Goal: Information Seeking & Learning: Learn about a topic

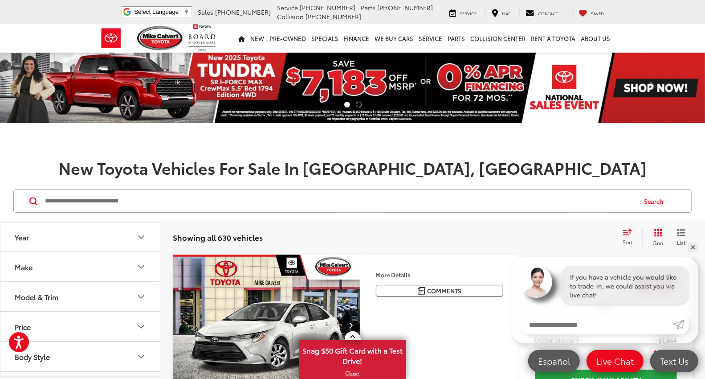
click at [77, 207] on input "Search by Make, Model, or Keyword" at bounding box center [340, 200] width 592 height 21
paste input "*********"
click at [661, 201] on button "Search" at bounding box center [656, 201] width 41 height 22
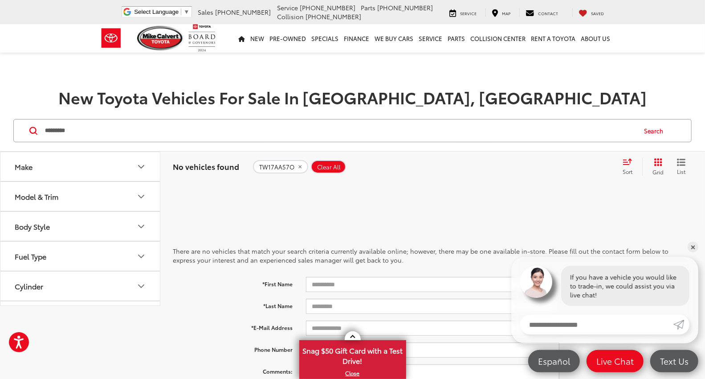
drag, startPoint x: 64, startPoint y: 127, endPoint x: 0, endPoint y: 116, distance: 65.0
click at [0, 116] on div "********* ********* Search" at bounding box center [352, 130] width 705 height 41
type input "*****"
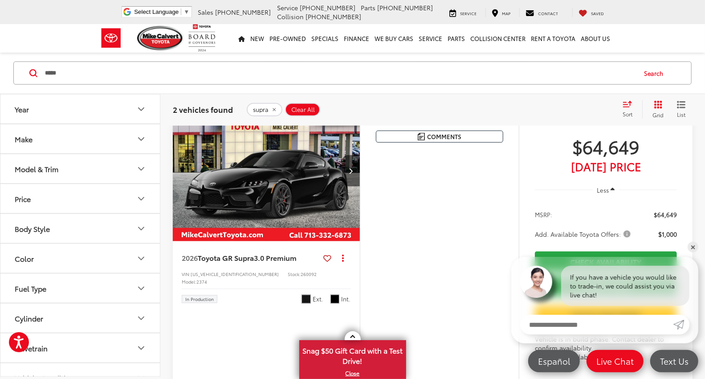
scroll to position [594, 0]
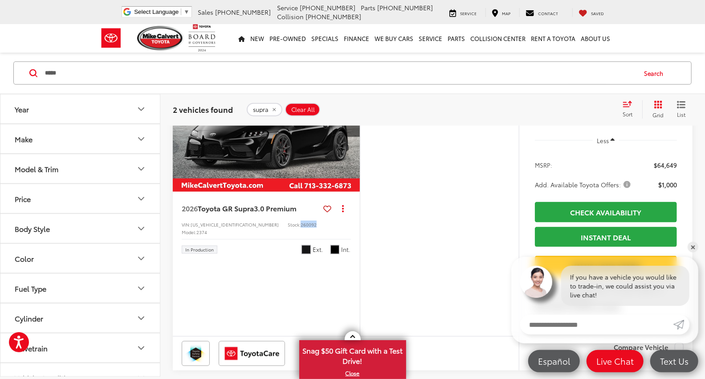
drag, startPoint x: 280, startPoint y: 256, endPoint x: 264, endPoint y: 257, distance: 15.7
click at [264, 234] on div "VIN: WZ1DB0G05TW073630 Stock: 260092 Model: 2374" at bounding box center [266, 227] width 169 height 14
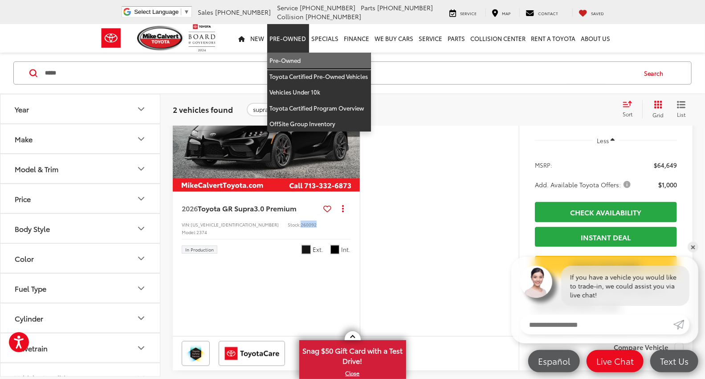
click at [282, 59] on link "Pre-Owned" at bounding box center [319, 61] width 104 height 16
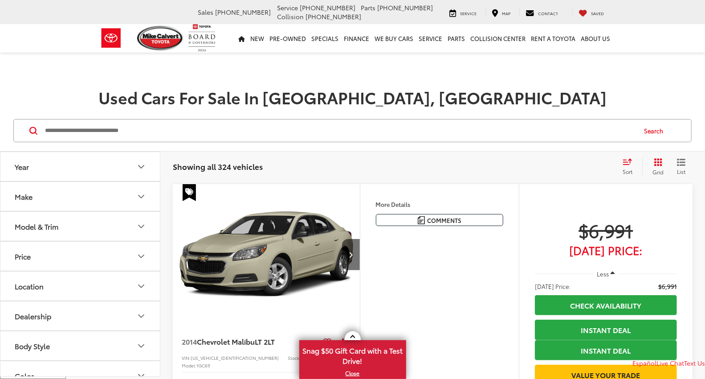
click at [97, 138] on input "Search by Make, Model, or Keyword" at bounding box center [340, 130] width 592 height 21
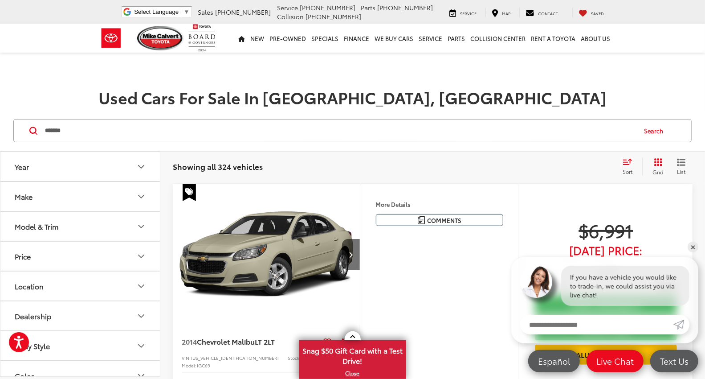
type input "*******"
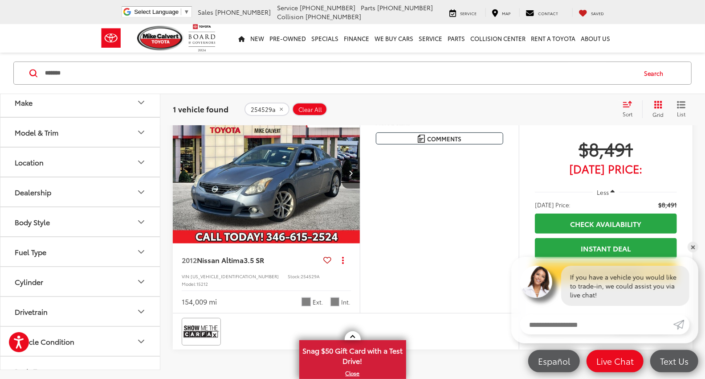
scroll to position [99, 0]
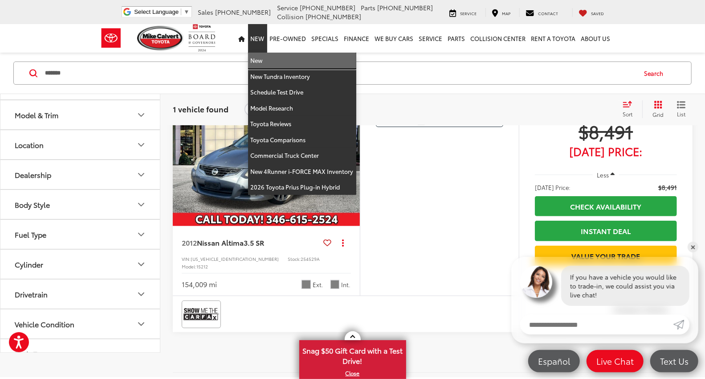
click at [263, 59] on link "New" at bounding box center [302, 61] width 108 height 16
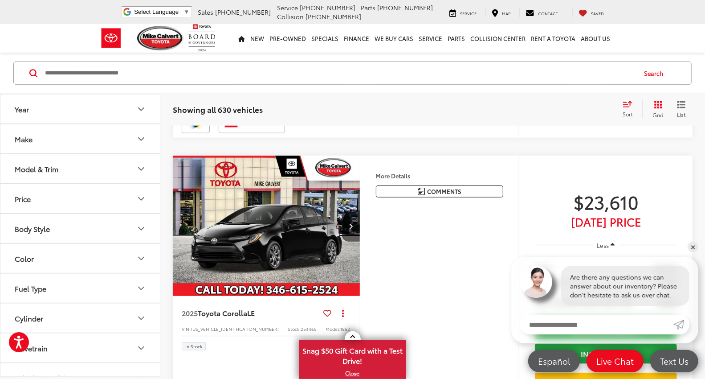
scroll to position [2573, 0]
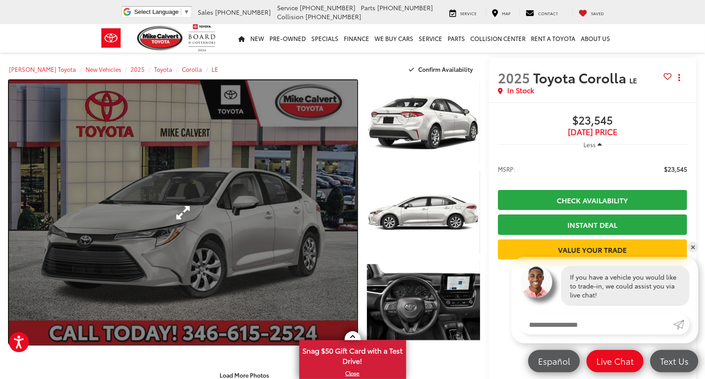
click at [184, 216] on link "Expand Photo 0" at bounding box center [183, 212] width 348 height 264
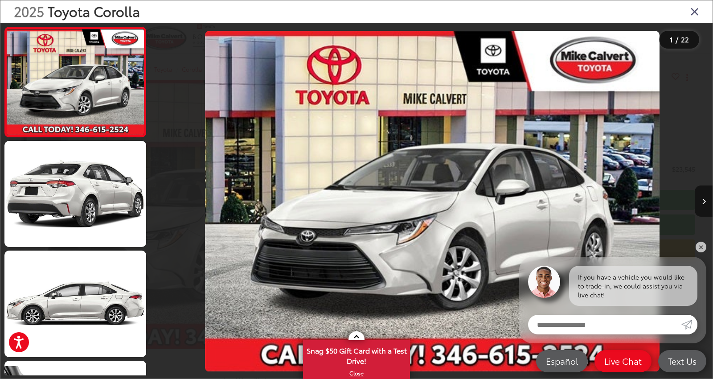
click at [692, 10] on icon "Close gallery" at bounding box center [694, 11] width 9 height 12
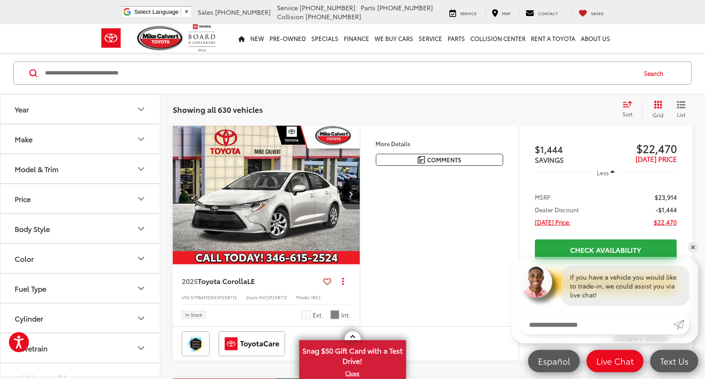
scroll to position [128, 0]
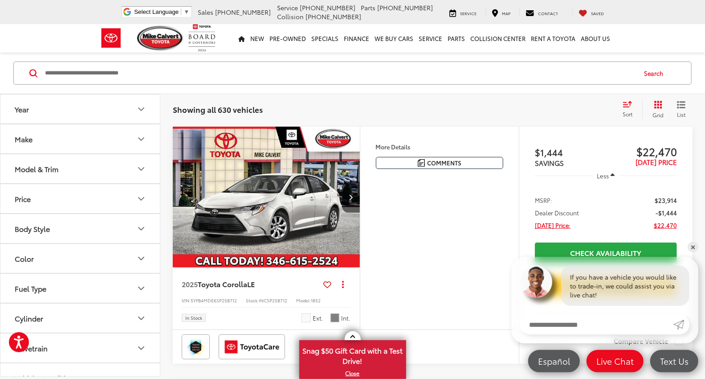
click at [656, 111] on span "Grid" at bounding box center [658, 115] width 11 height 8
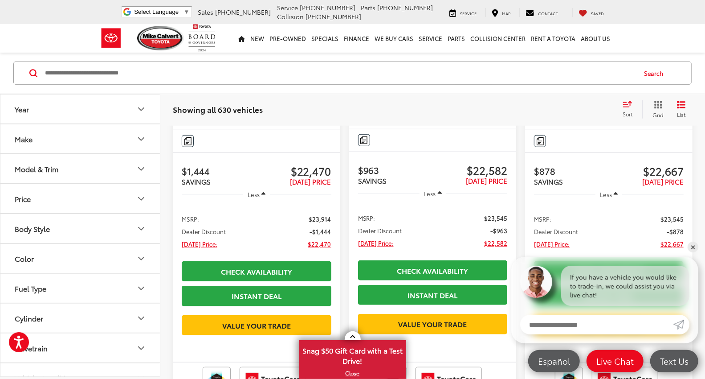
scroll to position [0, 0]
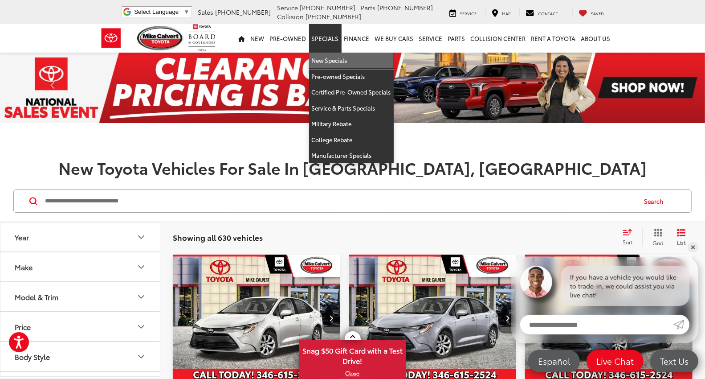
click at [335, 59] on link "New Specials" at bounding box center [351, 61] width 85 height 16
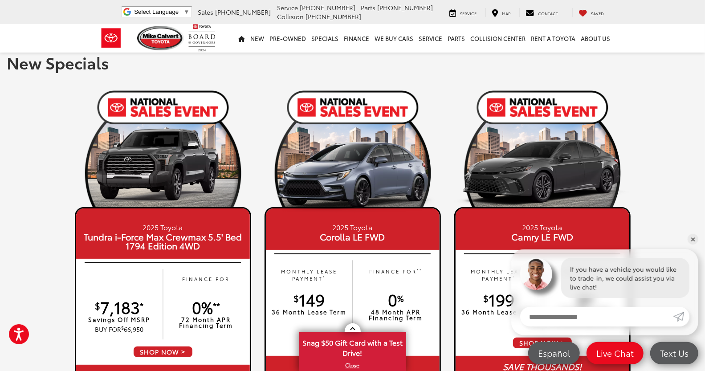
scroll to position [49, 0]
